Goal: Task Accomplishment & Management: Manage account settings

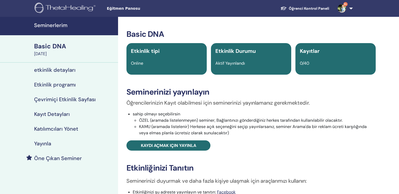
click at [58, 26] on h4 "Seminerlerim" at bounding box center [74, 25] width 81 height 6
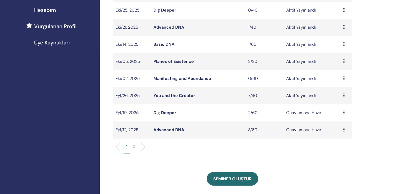
scroll to position [131, 0]
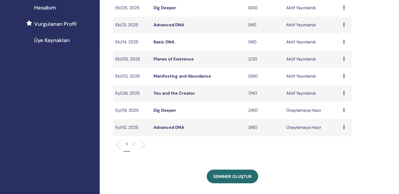
click at [169, 107] on link "Dig Deeper" at bounding box center [164, 110] width 23 height 6
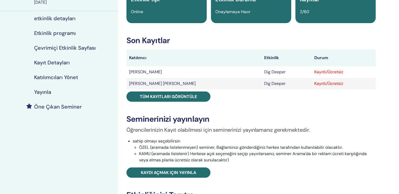
scroll to position [52, 0]
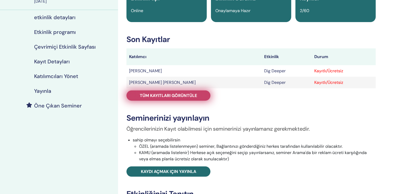
click at [174, 93] on span "Tüm kayıtları görüntüle" at bounding box center [168, 96] width 57 height 6
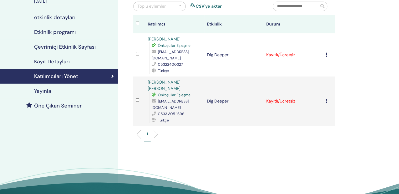
click at [326, 52] on icon at bounding box center [326, 54] width 2 height 4
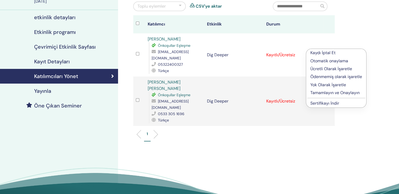
click at [326, 89] on p "Tamamlayın ve Onaylayın" at bounding box center [336, 92] width 52 height 6
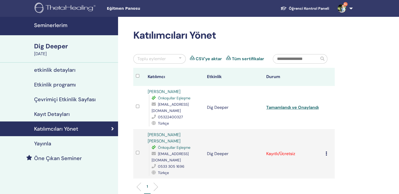
click at [327, 151] on icon at bounding box center [326, 153] width 2 height 4
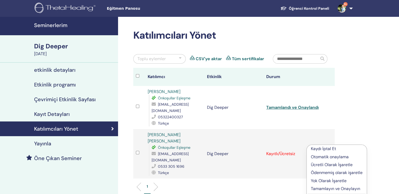
click at [328, 185] on p "Tamamlayın ve Onaylayın" at bounding box center [337, 188] width 52 height 6
